Goal: Information Seeking & Learning: Understand process/instructions

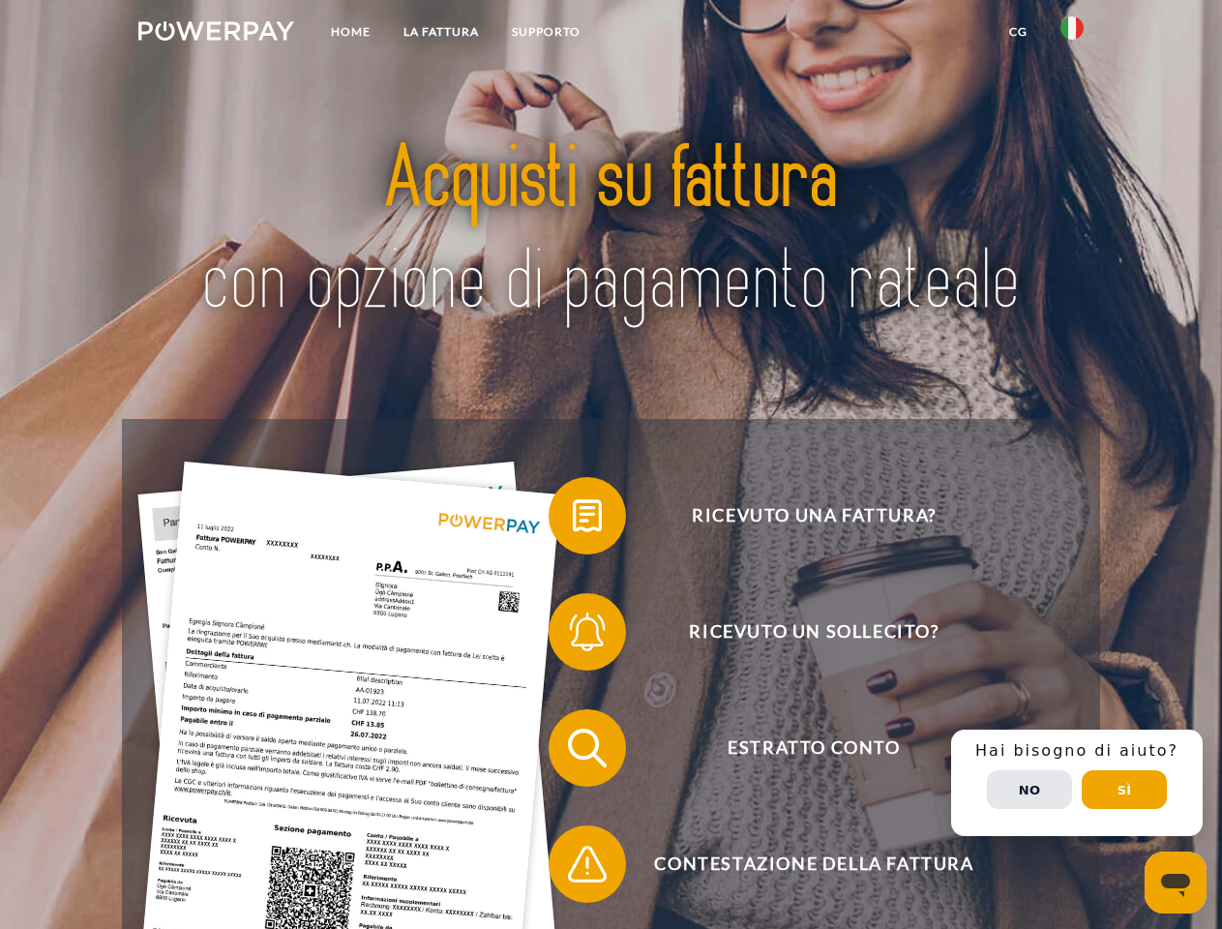
click at [216, 34] on img at bounding box center [216, 30] width 156 height 19
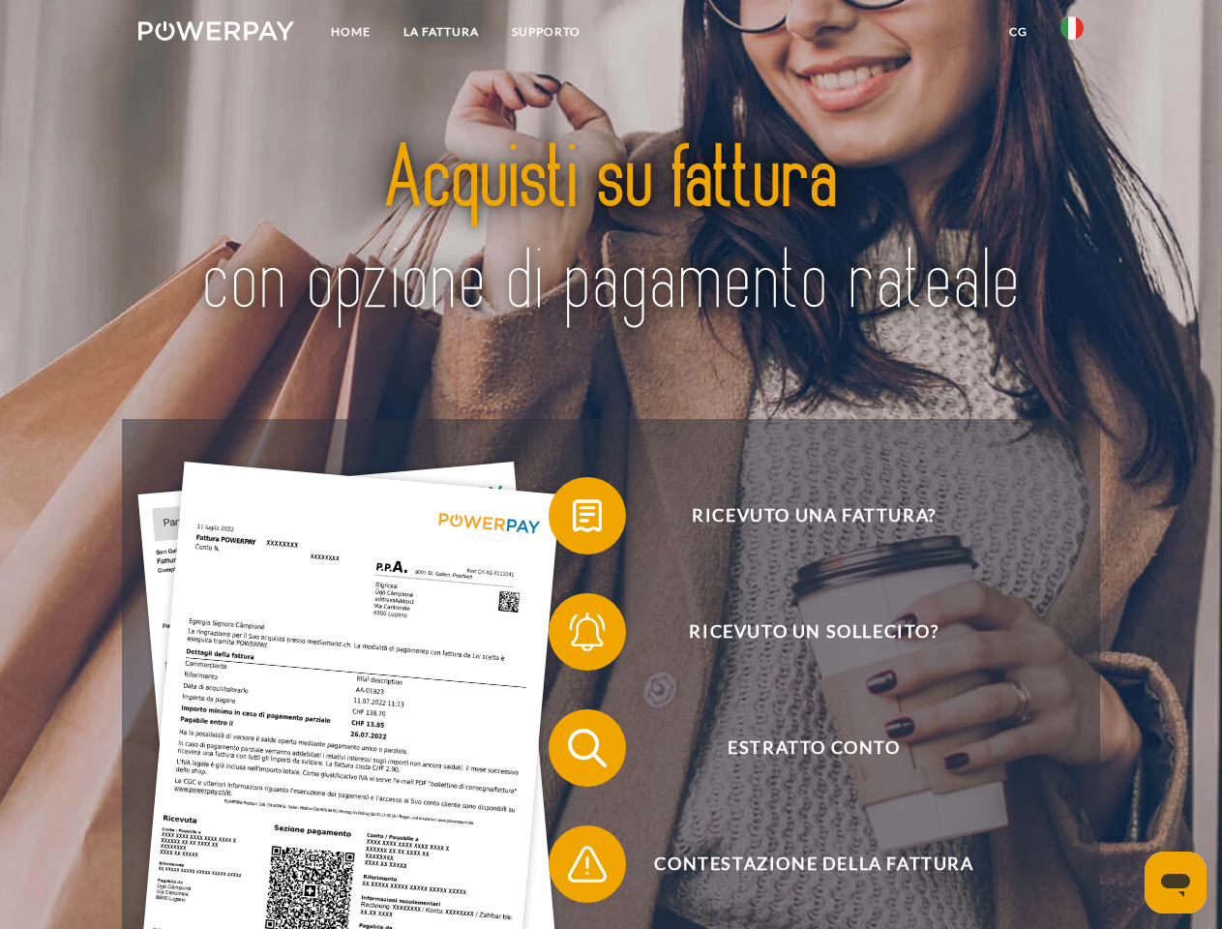
click at [1072, 34] on img at bounding box center [1071, 27] width 23 height 23
click at [1018, 32] on link "CG" at bounding box center [1017, 32] width 51 height 35
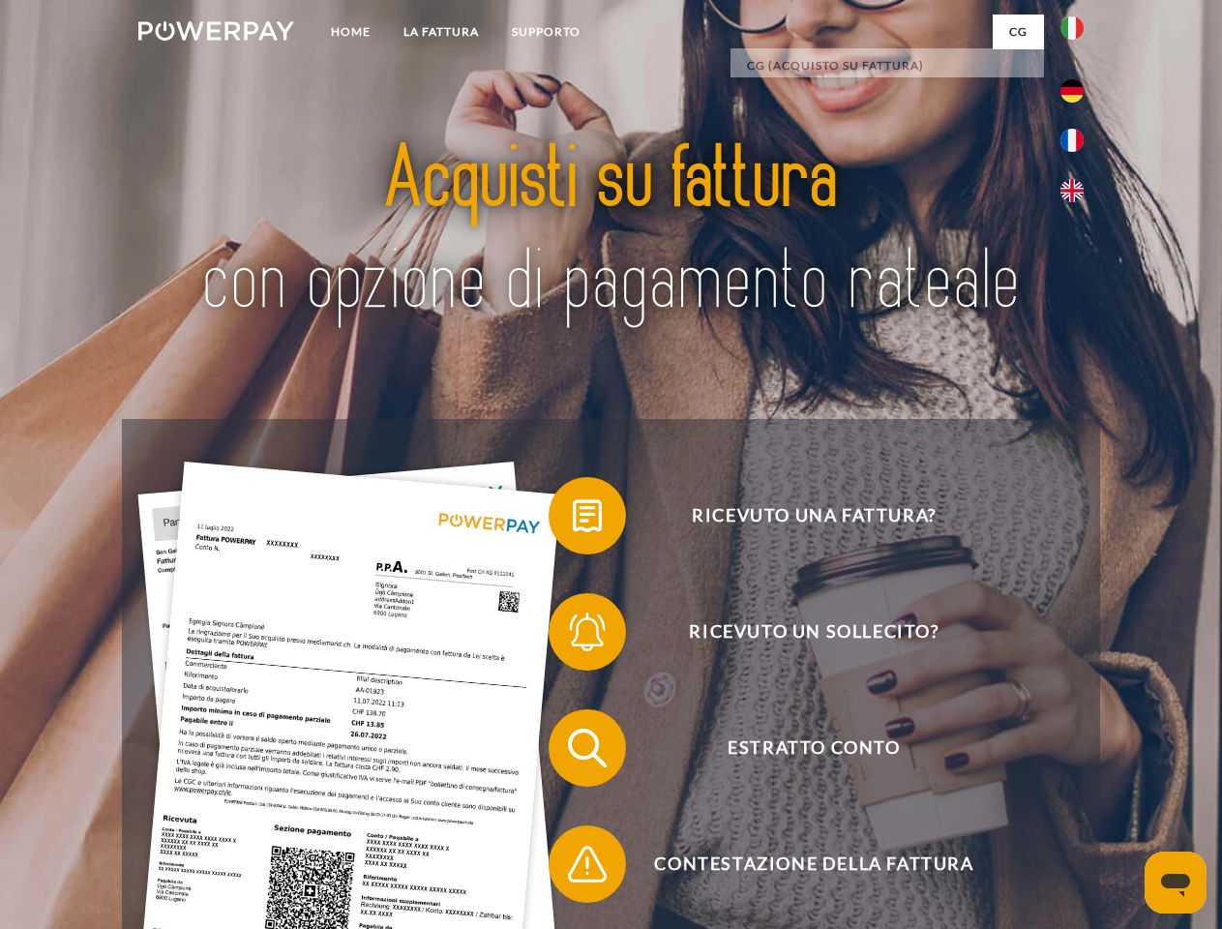
click at [573, 519] on span at bounding box center [558, 515] width 97 height 97
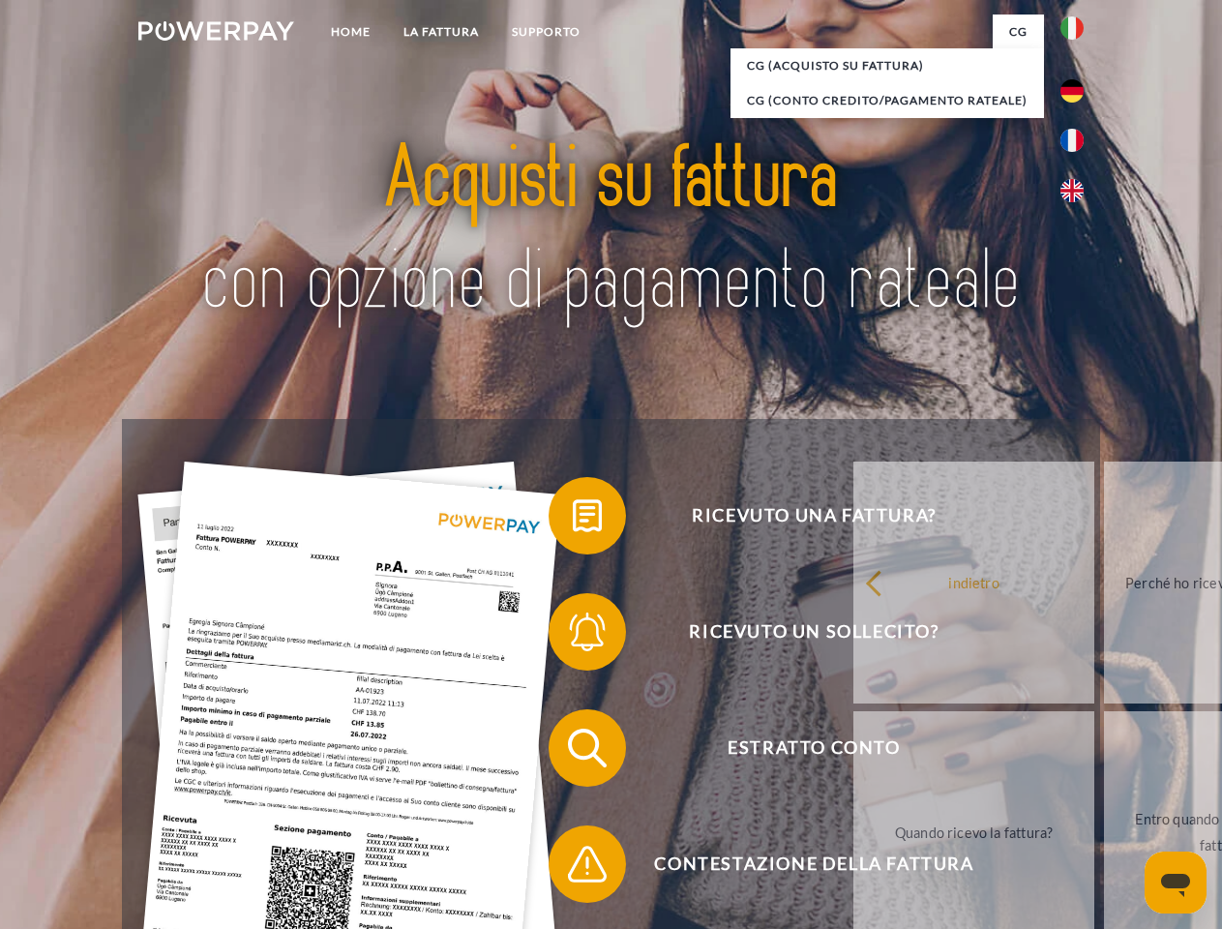
click at [573, 636] on span at bounding box center [558, 631] width 97 height 97
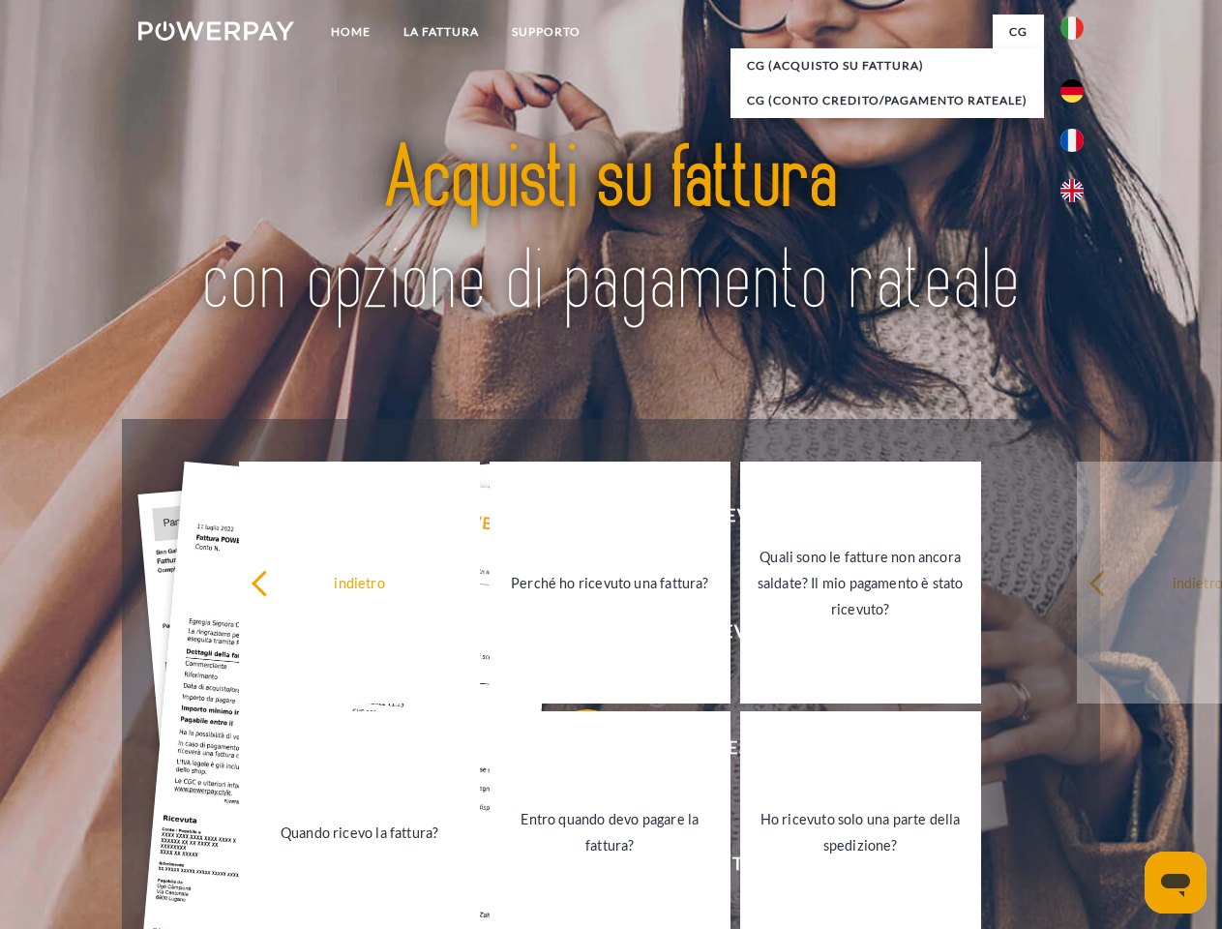
click at [573, 752] on link "Entro quando devo pagare la fattura?" at bounding box center [609, 832] width 241 height 242
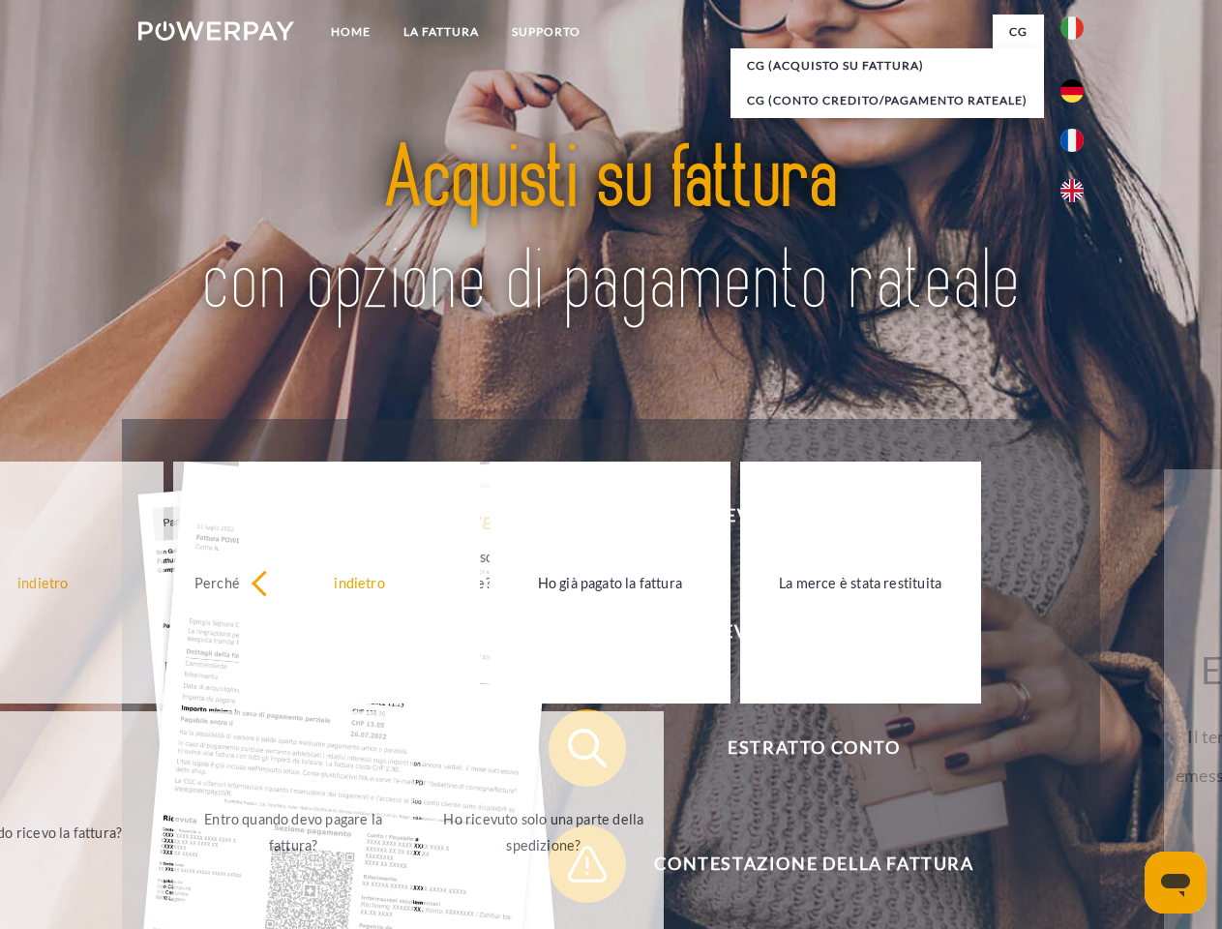
click at [573, 868] on span at bounding box center [558, 863] width 97 height 97
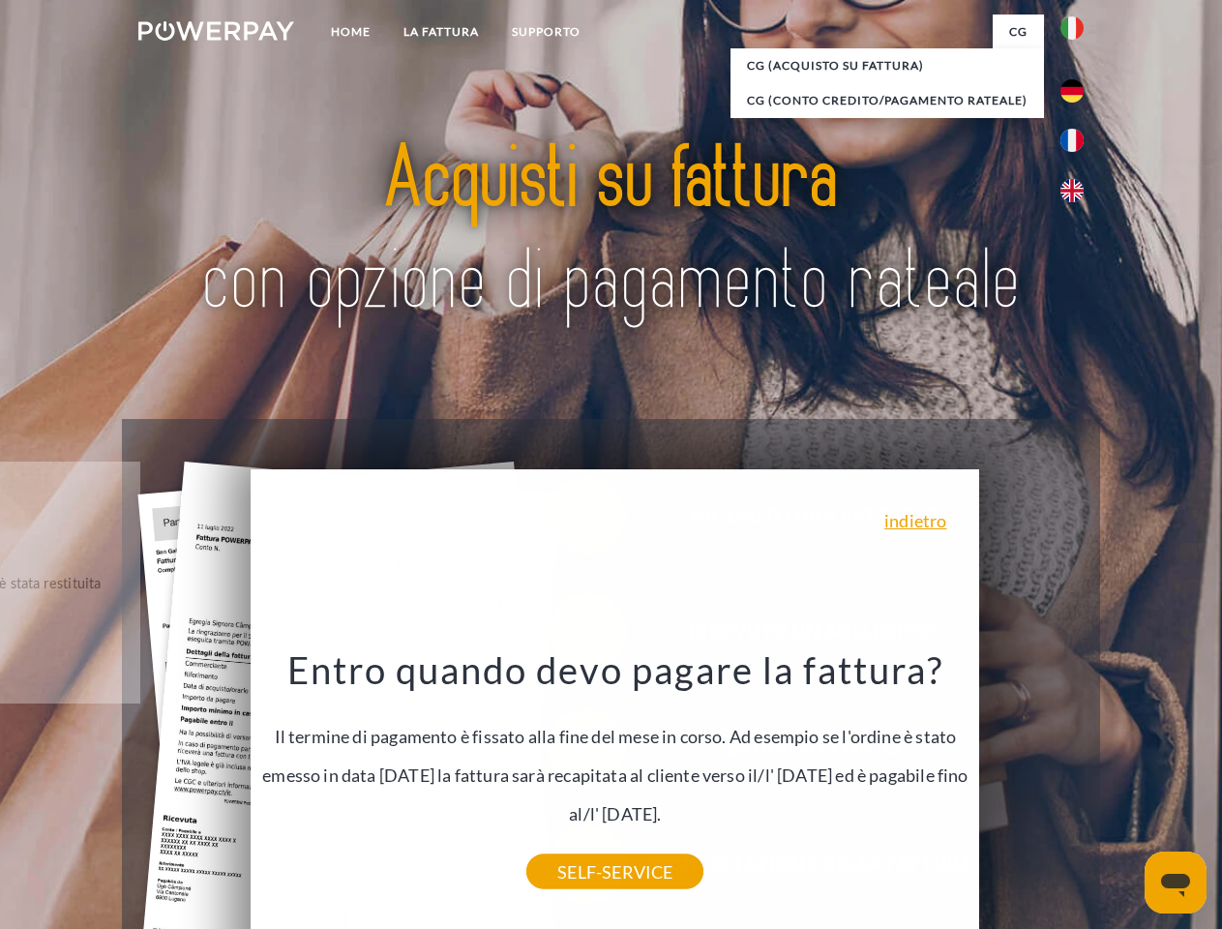
click at [1077, 783] on div "Ricevuto una fattura? Ricevuto un sollecito? Estratto conto indietro" at bounding box center [610, 806] width 977 height 774
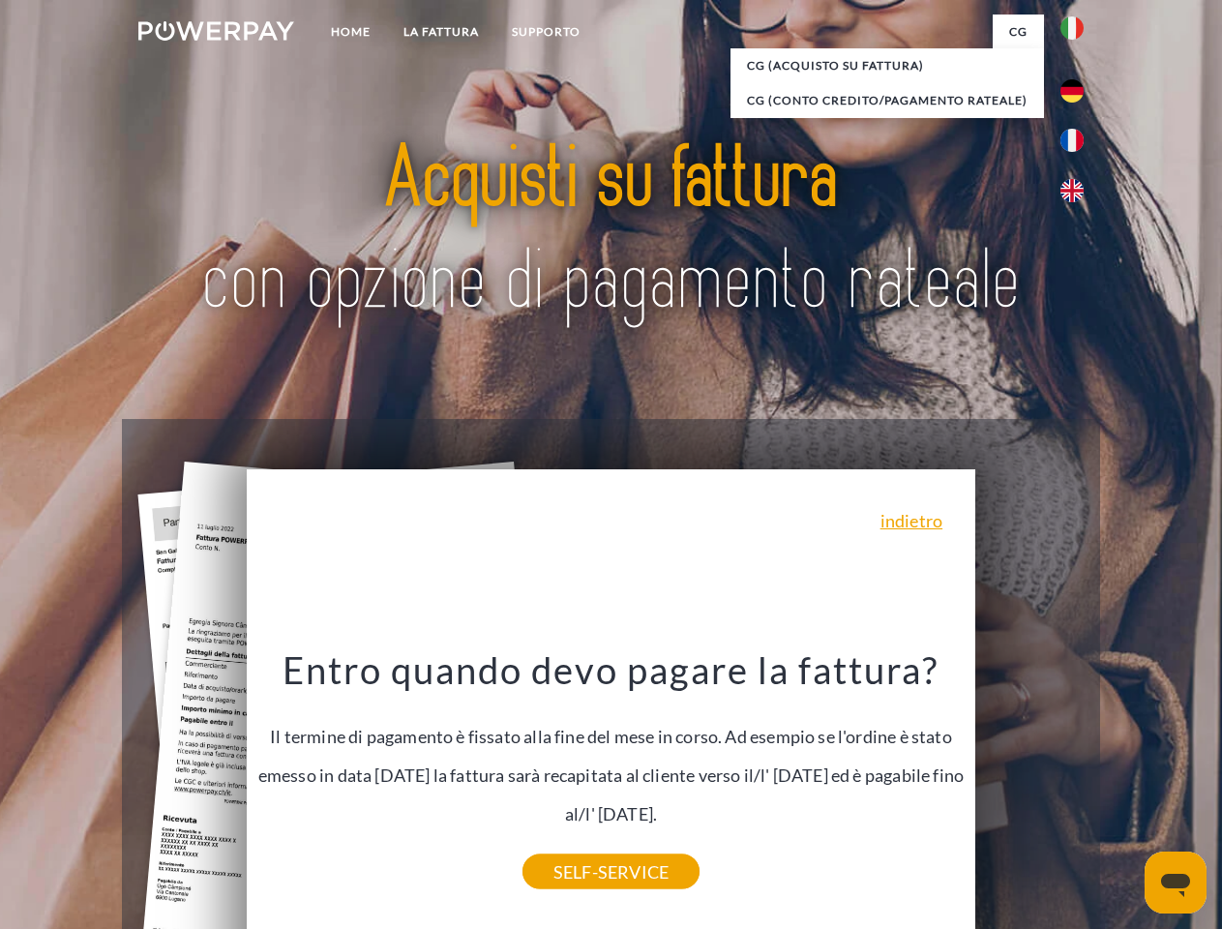
click at [1029, 786] on span "Estratto conto" at bounding box center [814, 747] width 474 height 77
click at [1124, 789] on header "Home LA FATTURA [GEOGRAPHIC_DATA]" at bounding box center [611, 668] width 1222 height 1336
